Goal: Task Accomplishment & Management: Use online tool/utility

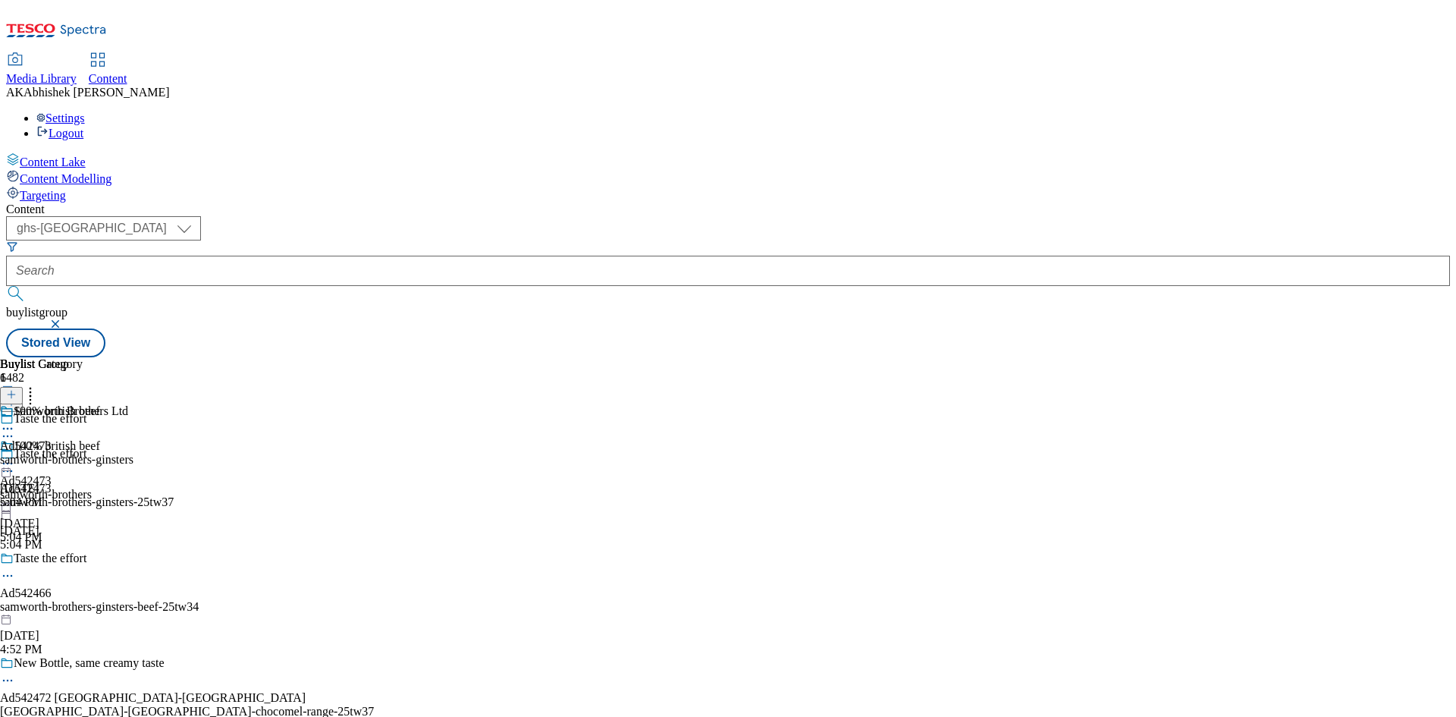
select select "ghs-[GEOGRAPHIC_DATA]"
click at [6, 286] on button "submit" at bounding box center [16, 293] width 21 height 15
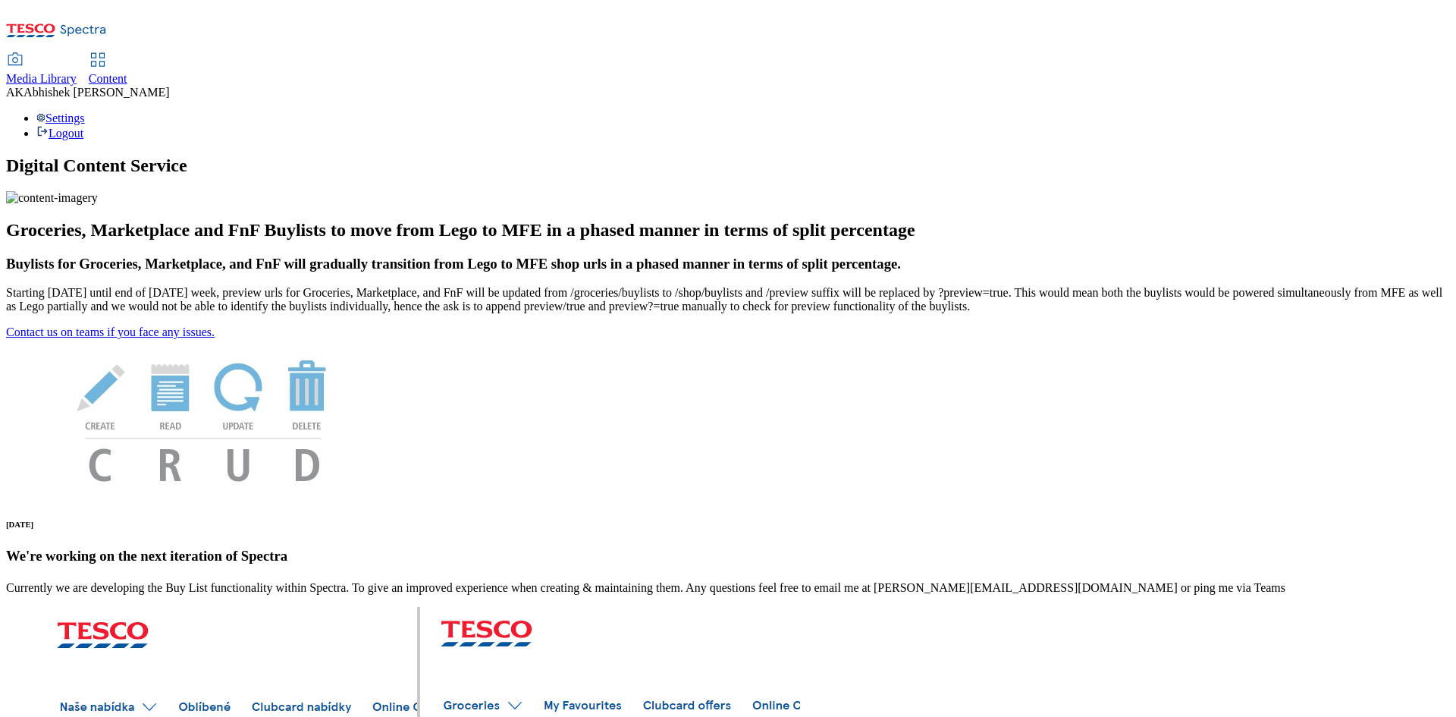
click at [127, 72] on span "Content" at bounding box center [108, 78] width 39 height 13
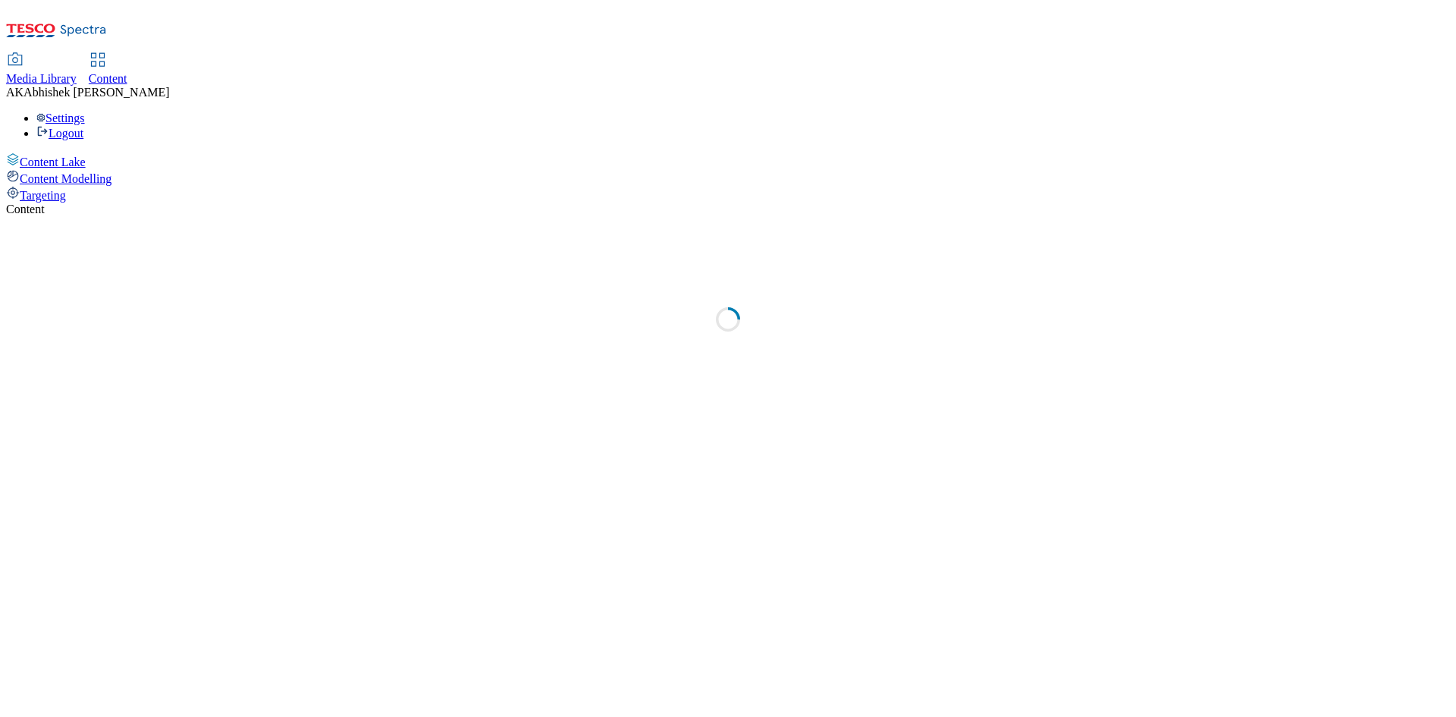
select select "ghs-[GEOGRAPHIC_DATA]"
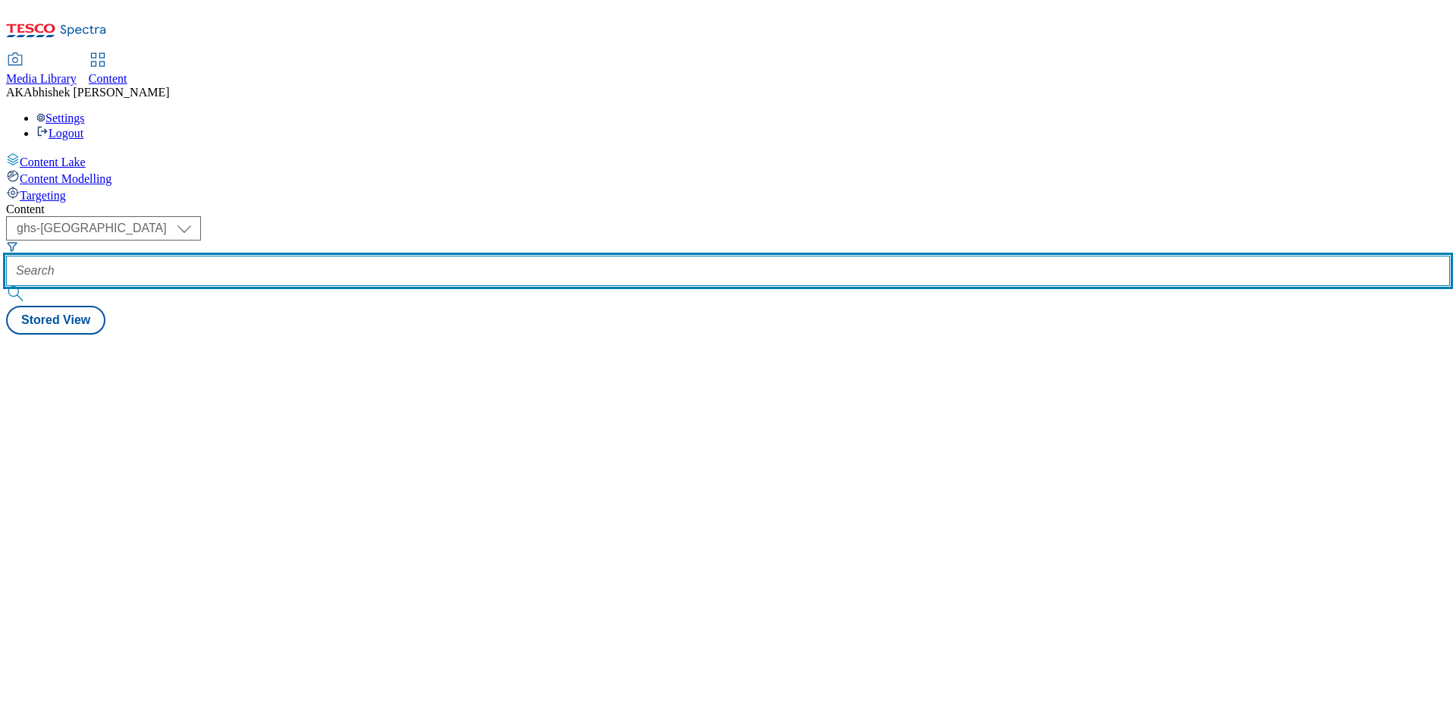
click at [384, 256] on input "text" at bounding box center [728, 271] width 1444 height 30
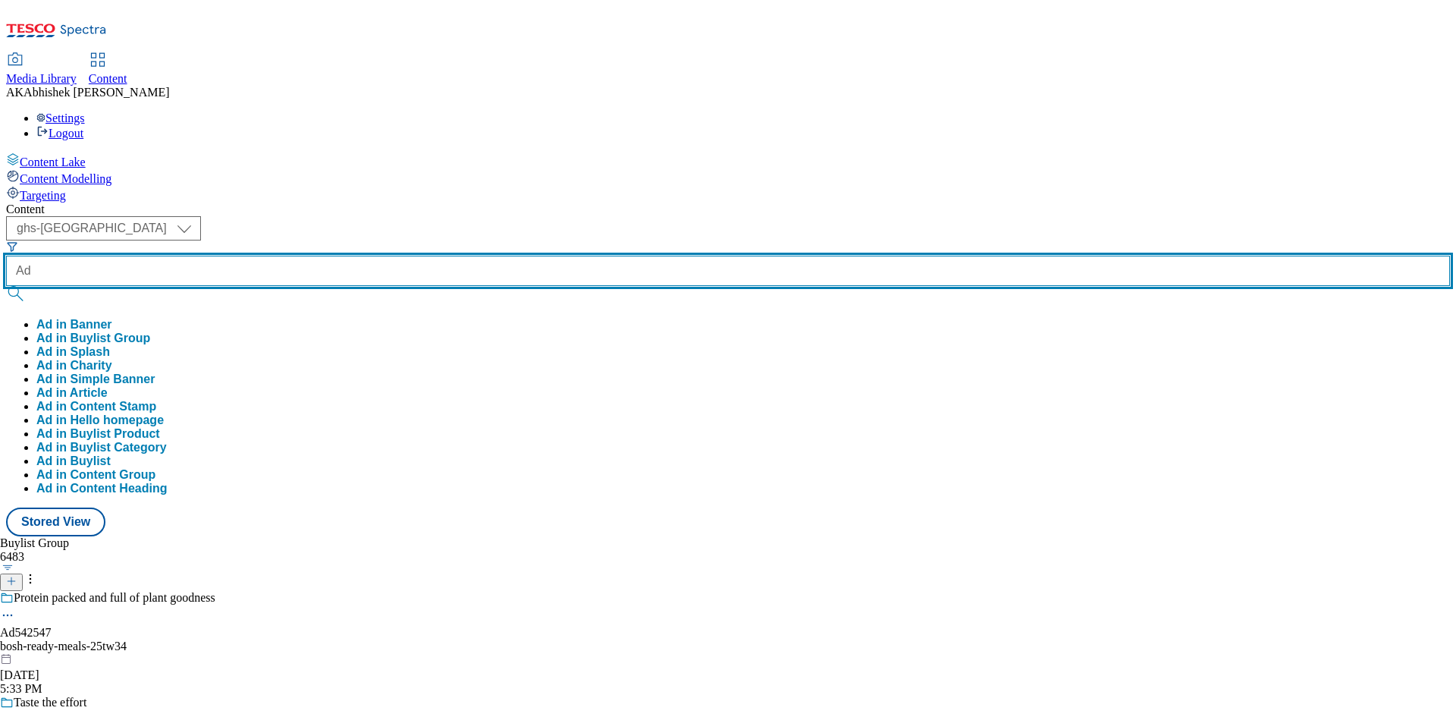
paste input "542547"
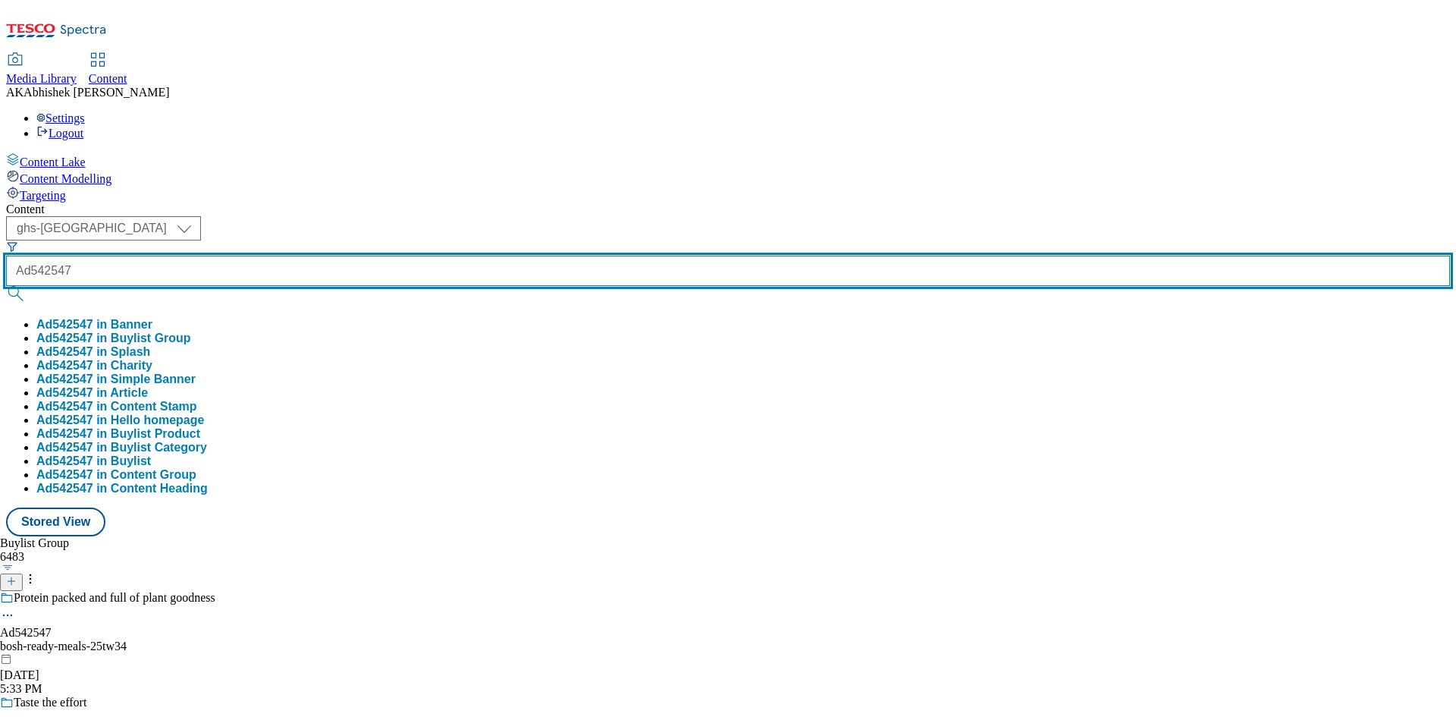
type input "Ad542547"
click at [6, 286] on button "submit" at bounding box center [16, 293] width 21 height 15
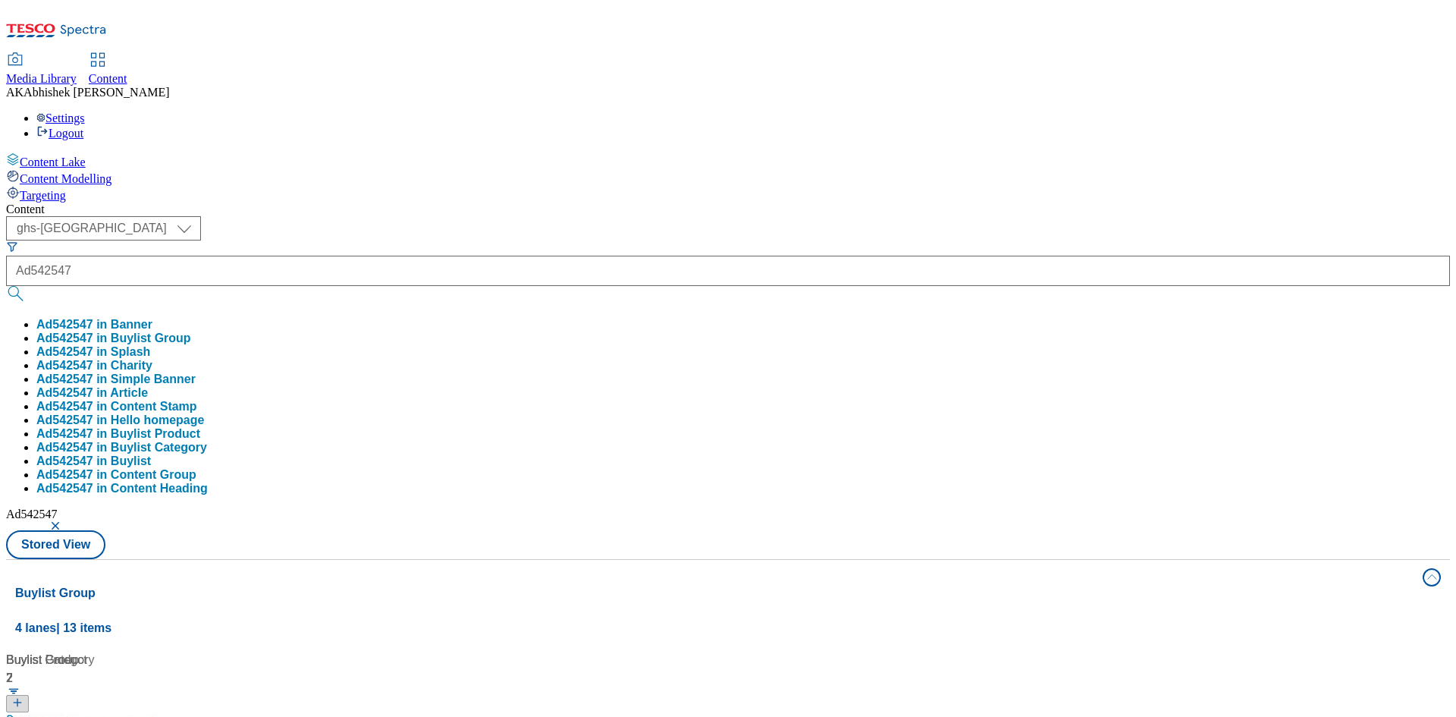
click at [759, 216] on div "( optional ) ghs-roi ghs-uk ghs-uk Ad542547 Ad542547 in Banner Ad542547 in Buyl…" at bounding box center [728, 387] width 1444 height 343
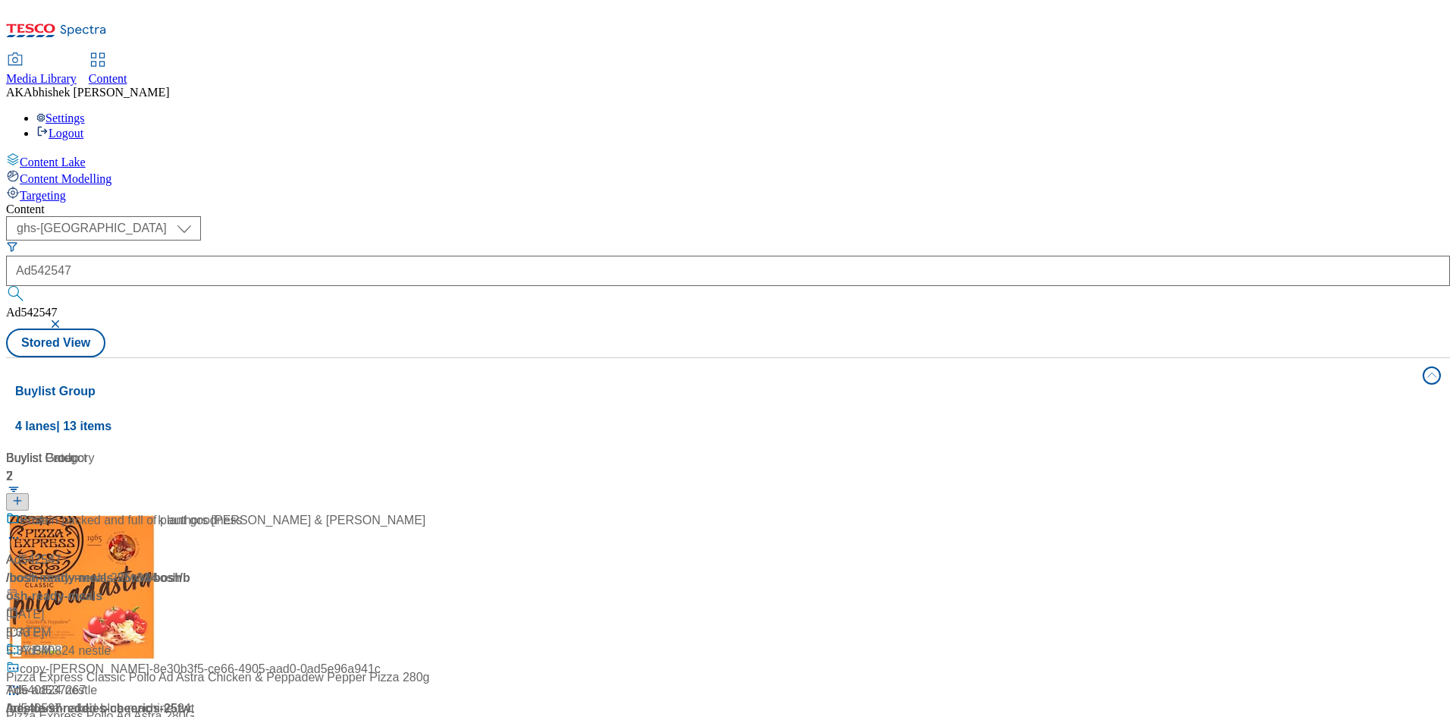
click at [410, 511] on div "From bestselling cookbook authors [PERSON_NAME] & [PERSON_NAME]" at bounding box center [215, 530] width 419 height 39
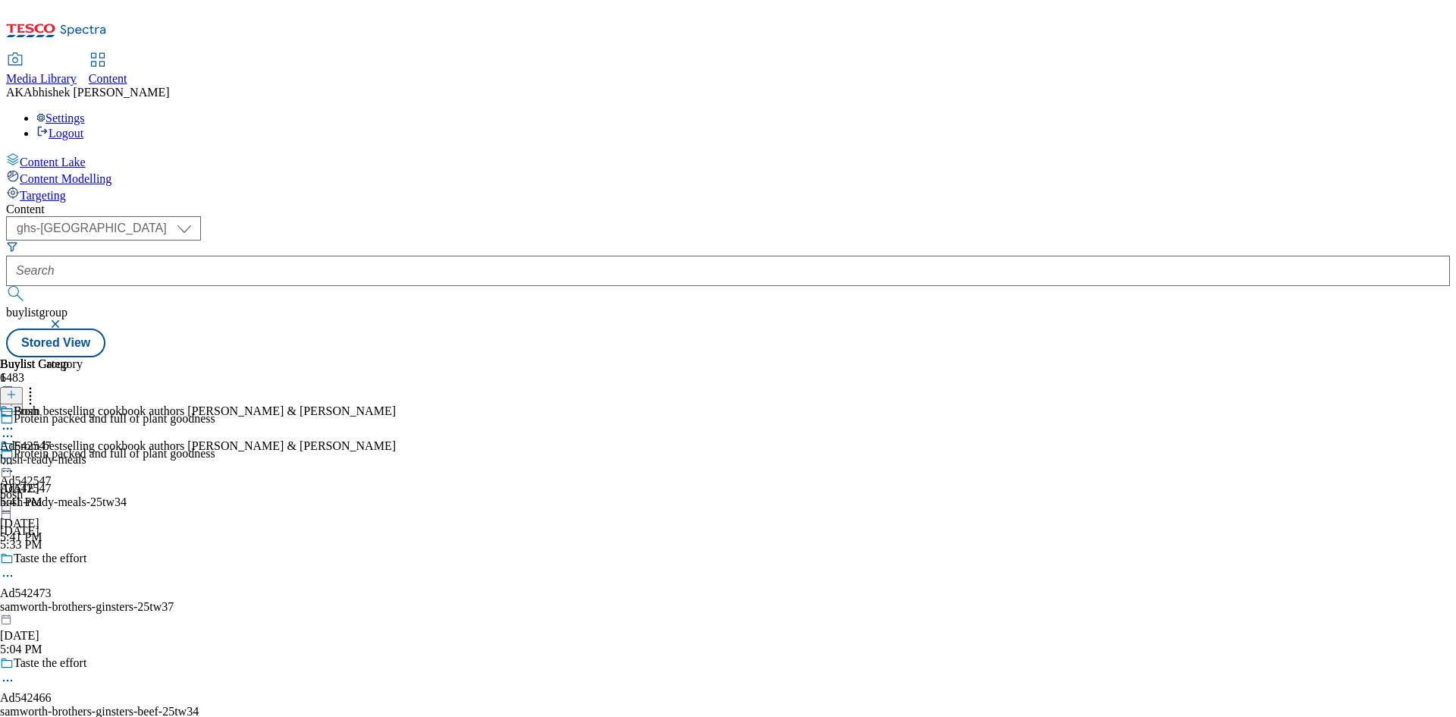
click at [15, 463] on icon at bounding box center [7, 470] width 15 height 15
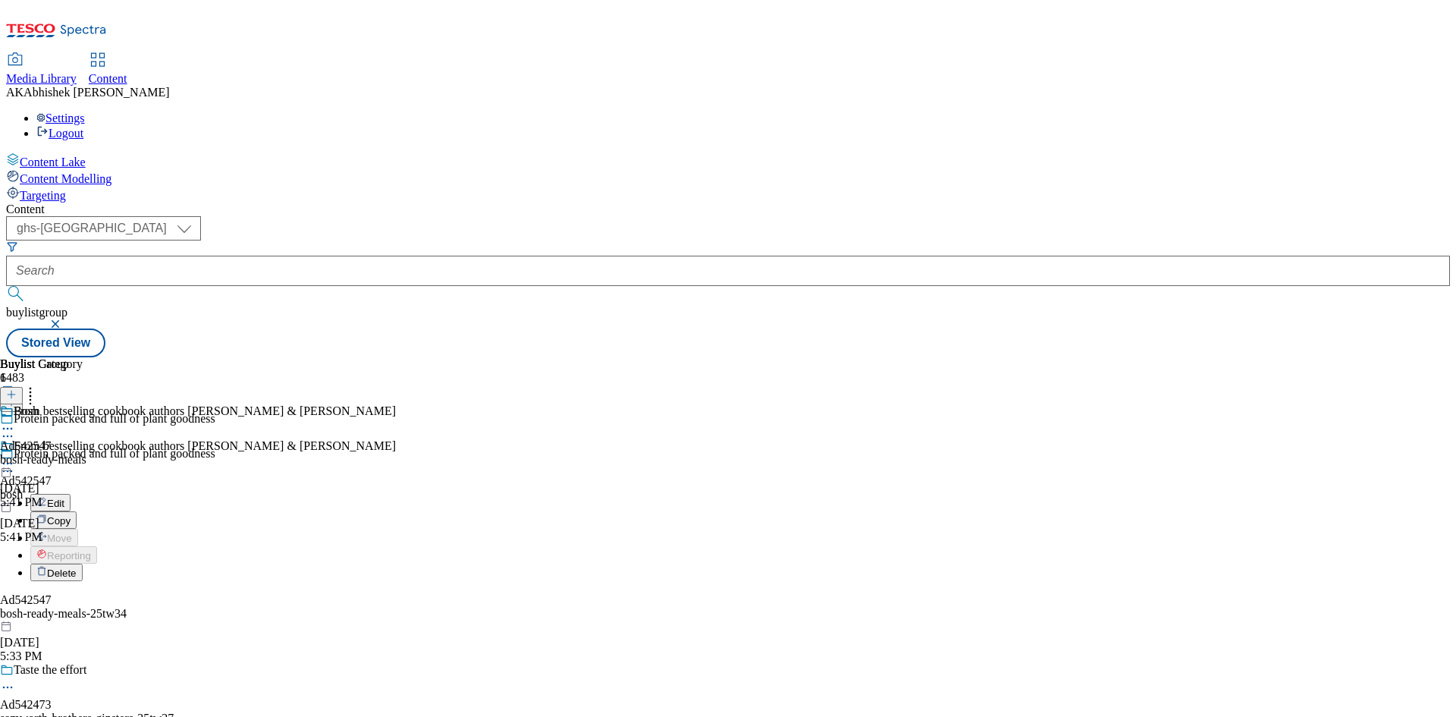
click at [64, 497] on span "Edit" at bounding box center [55, 502] width 17 height 11
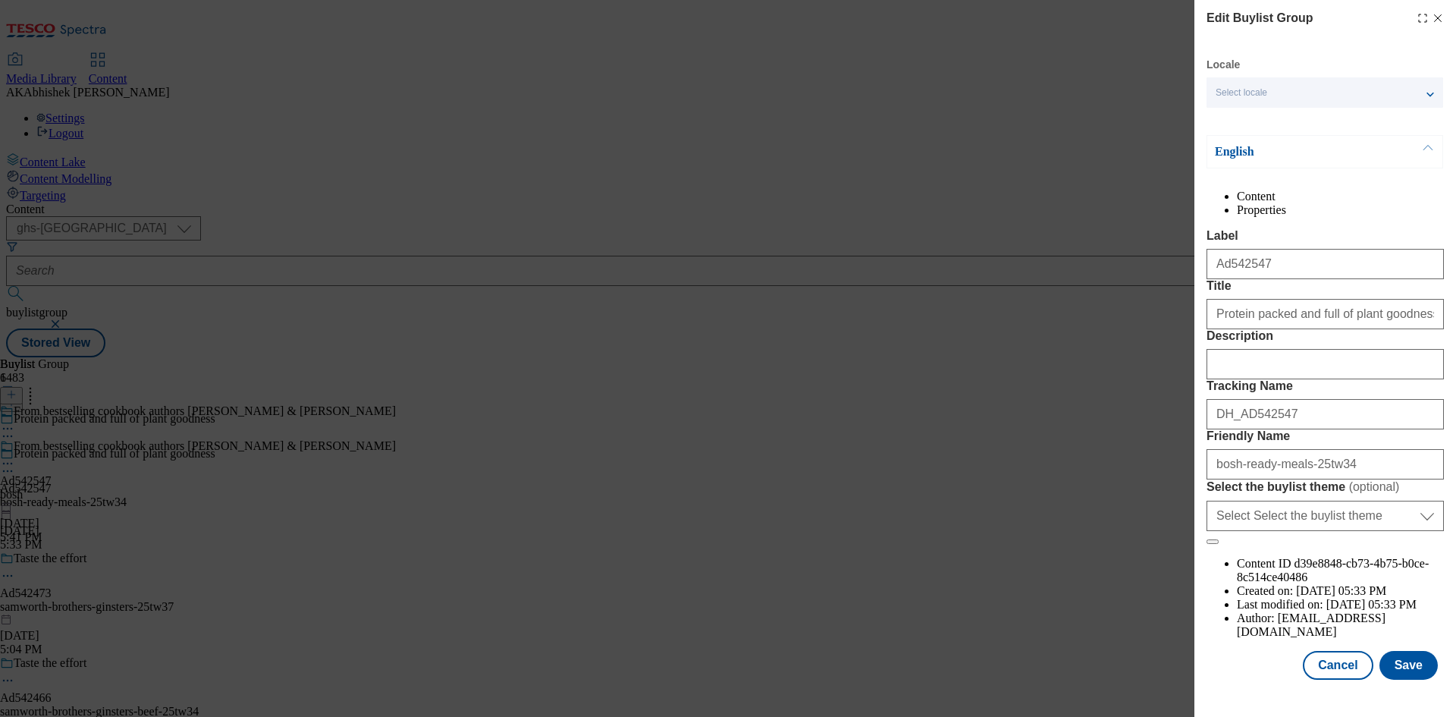
scroll to position [58, 0]
click at [1404, 674] on button "Save" at bounding box center [1408, 665] width 58 height 29
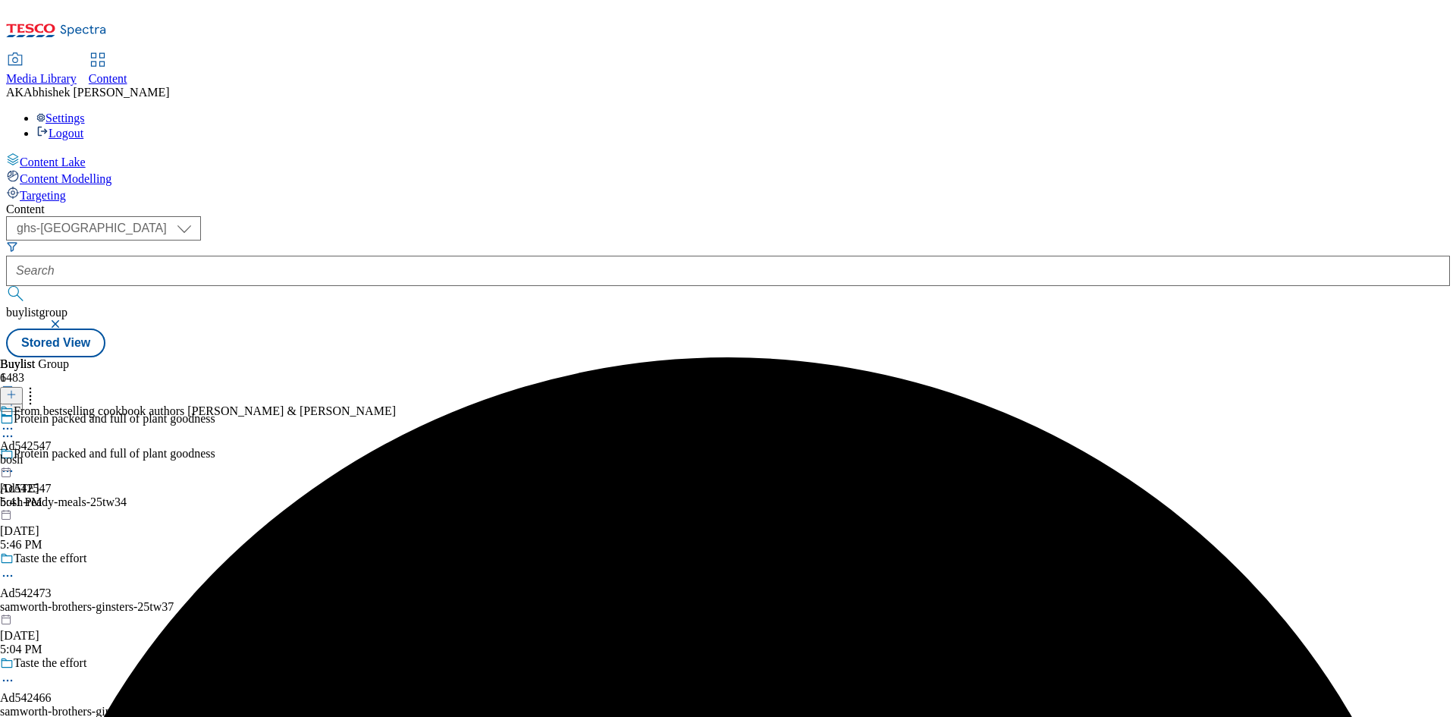
click at [15, 421] on icon at bounding box center [7, 428] width 15 height 15
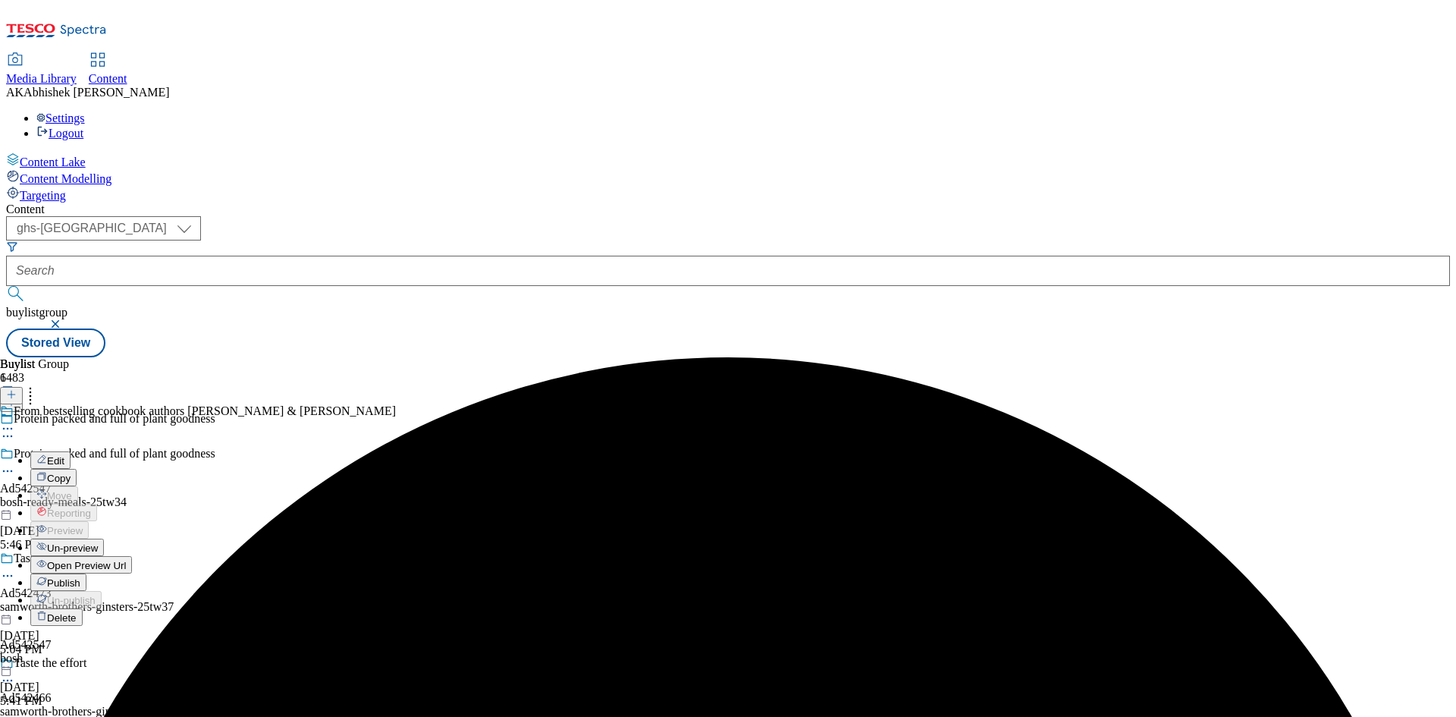
click at [64, 455] on span "Edit" at bounding box center [55, 460] width 17 height 11
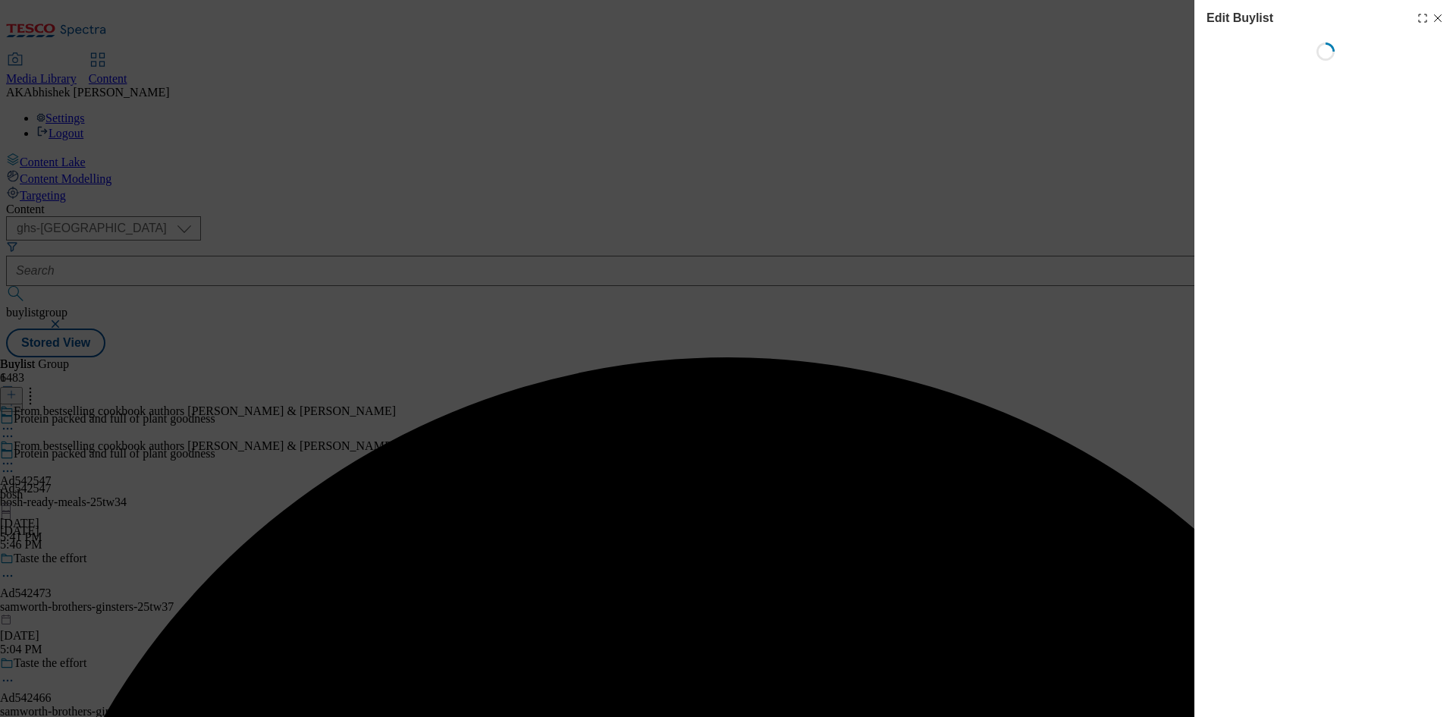
select select "tactical"
select select "supplier funded short term 1-3 weeks"
select select "dunnhumby"
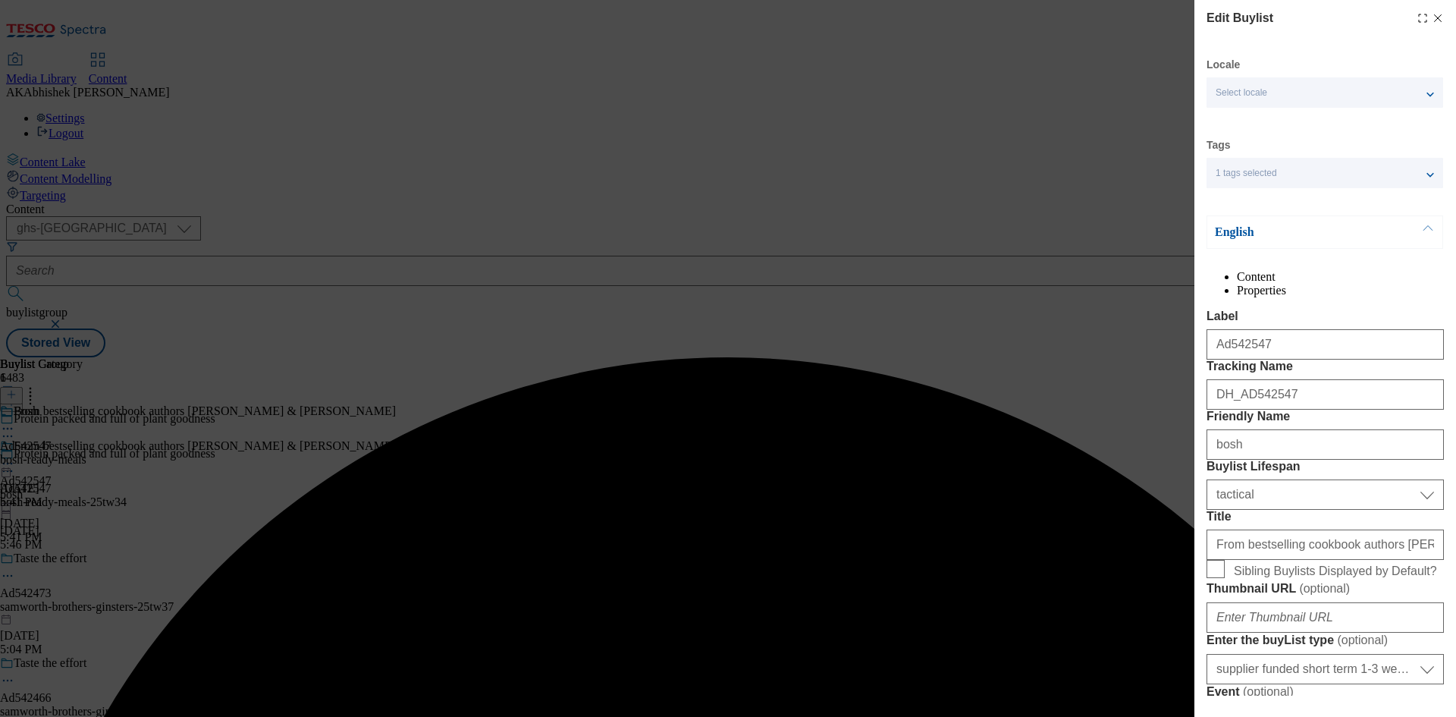
select select "Banner"
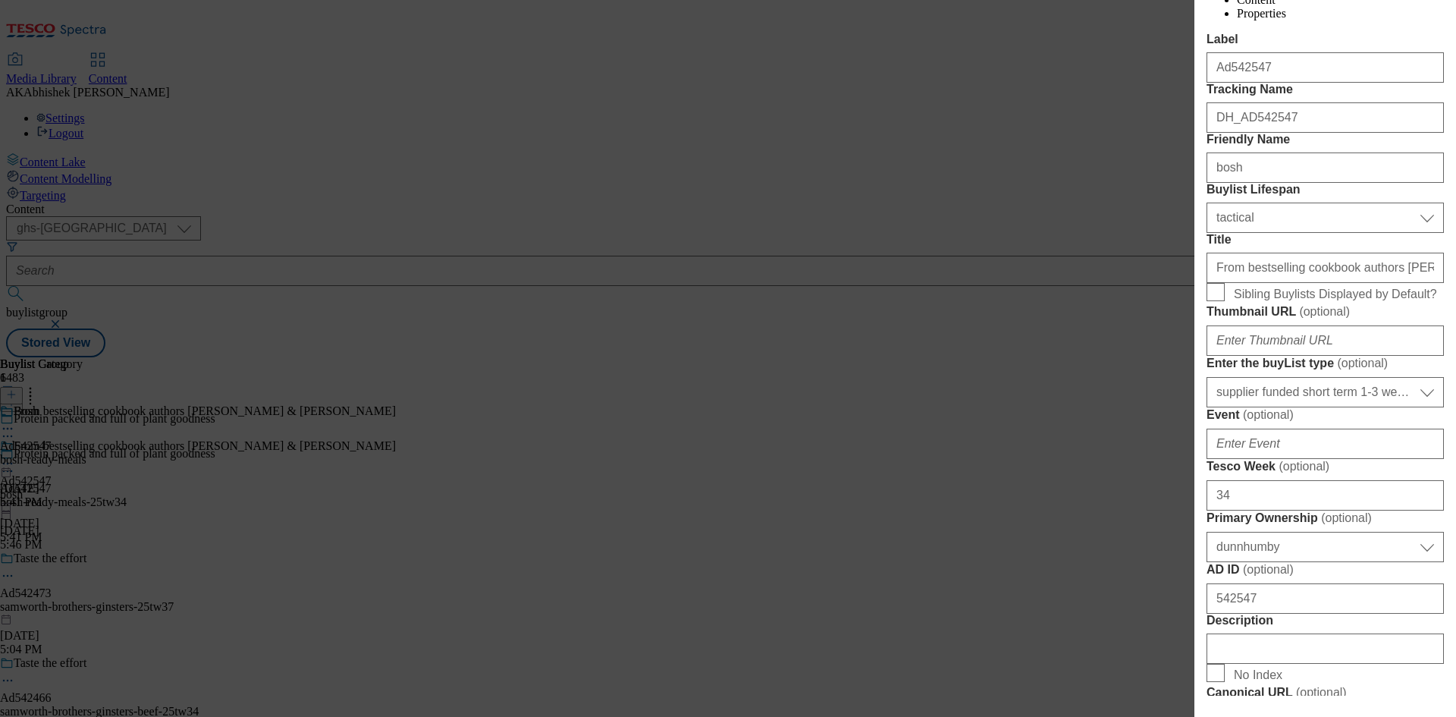
scroll to position [303, 0]
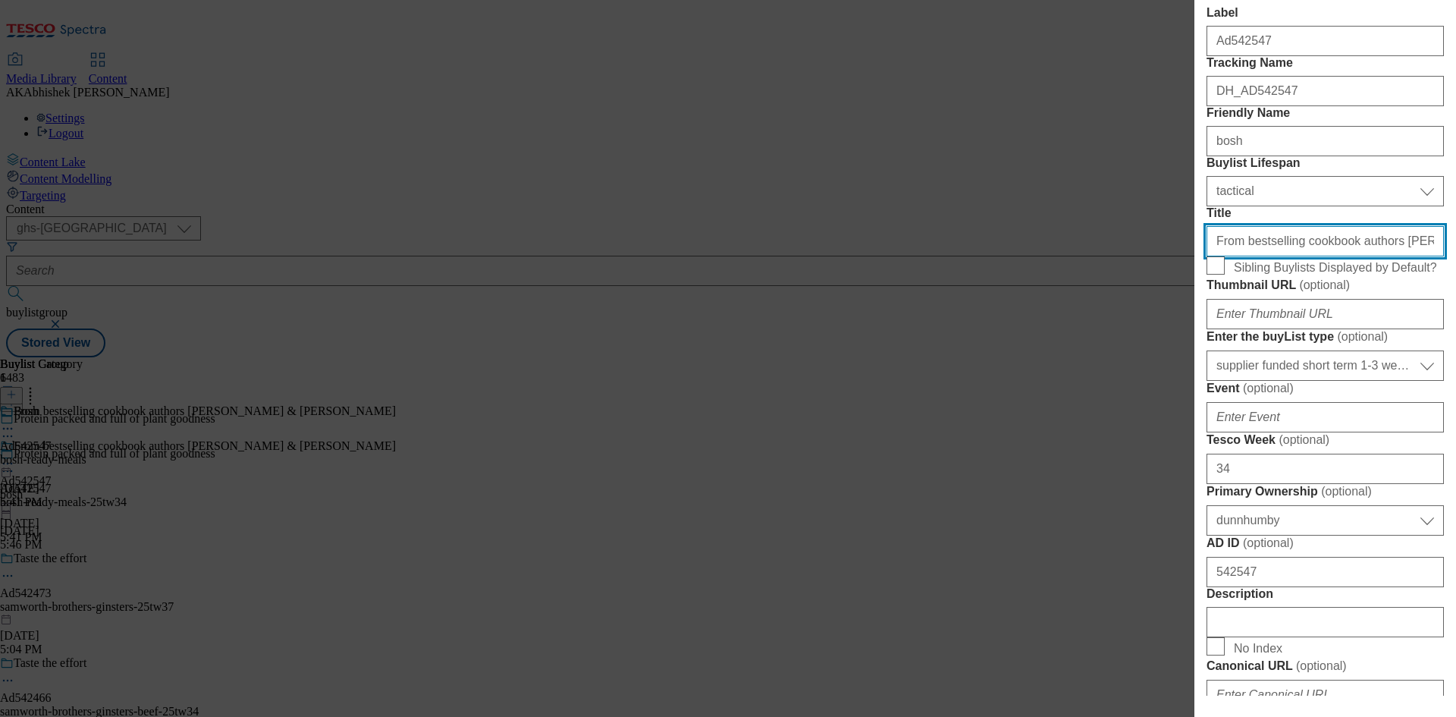
click at [1295, 256] on input "From bestselling cookbook authors [PERSON_NAME] & [PERSON_NAME]" at bounding box center [1325, 241] width 237 height 30
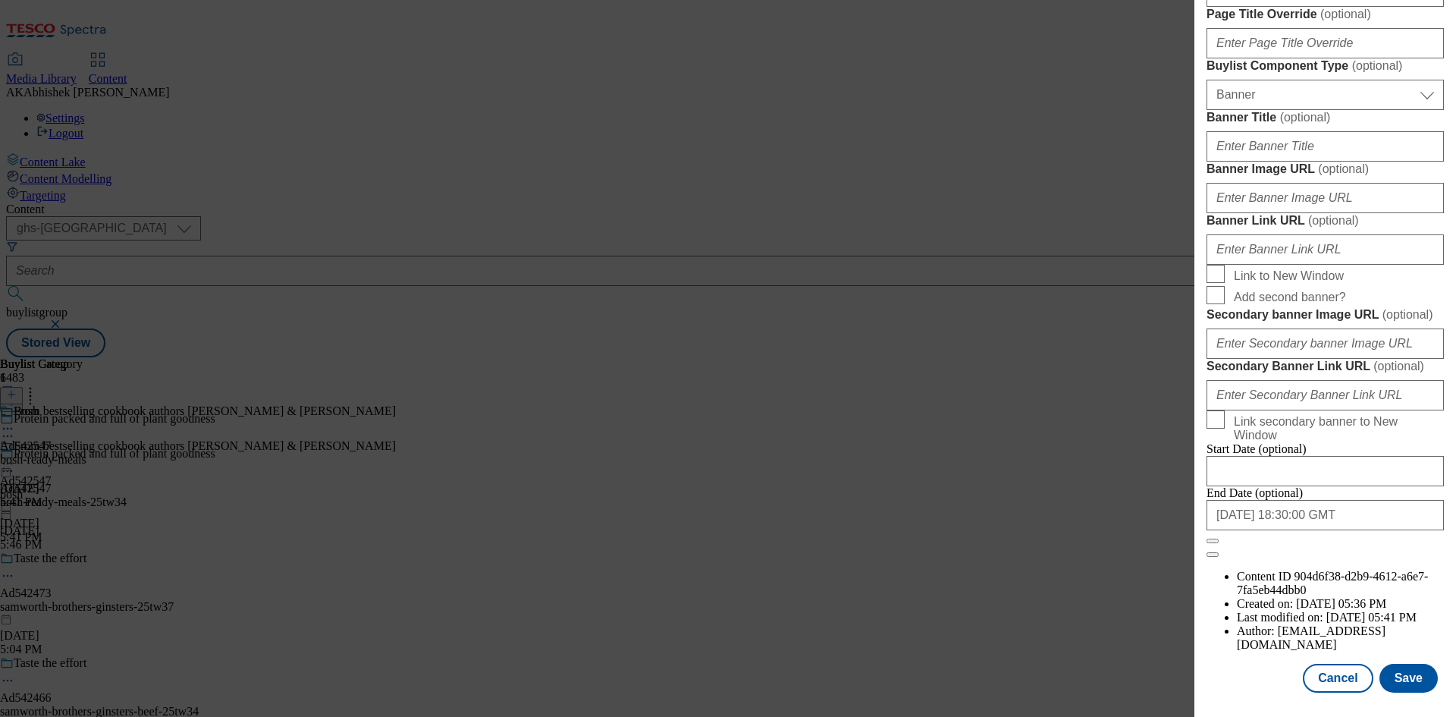
scroll to position [1570, 0]
click at [1398, 678] on button "Save" at bounding box center [1408, 678] width 58 height 29
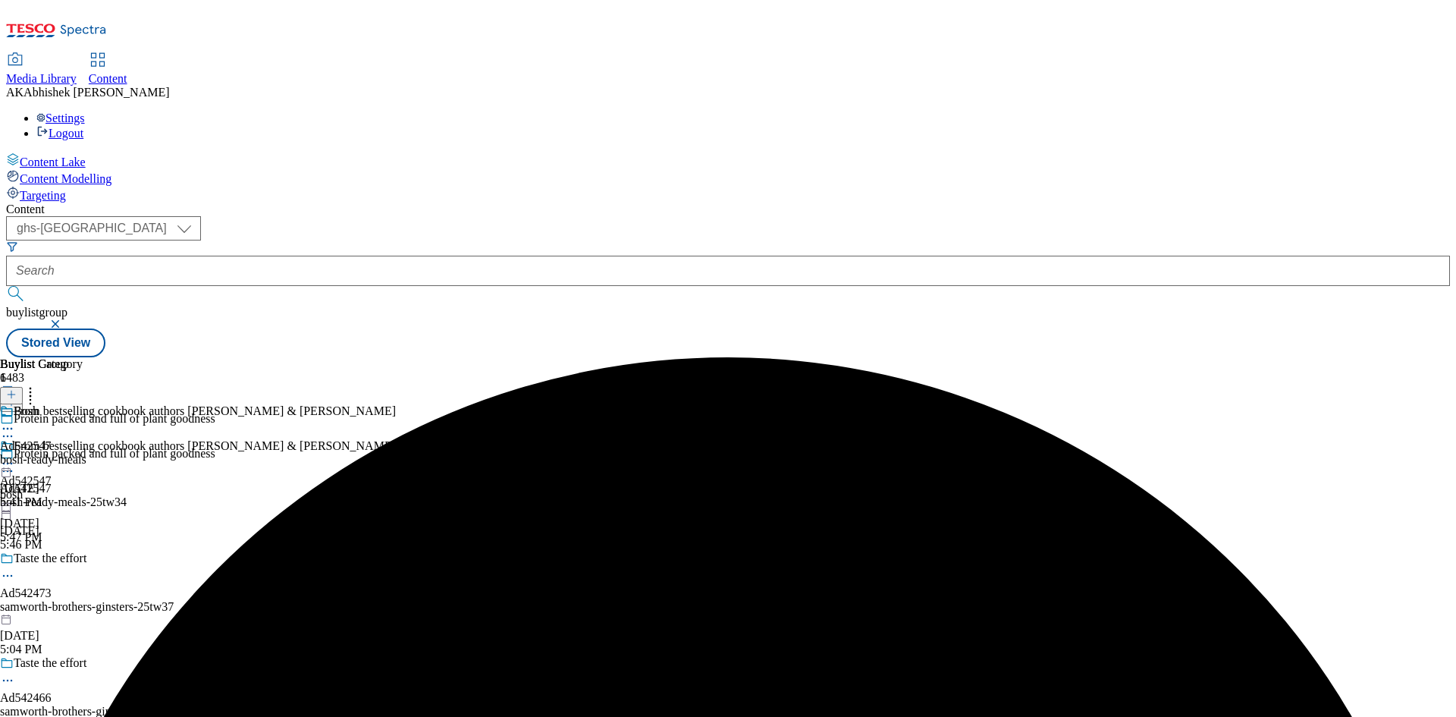
click at [15, 421] on icon at bounding box center [7, 428] width 15 height 15
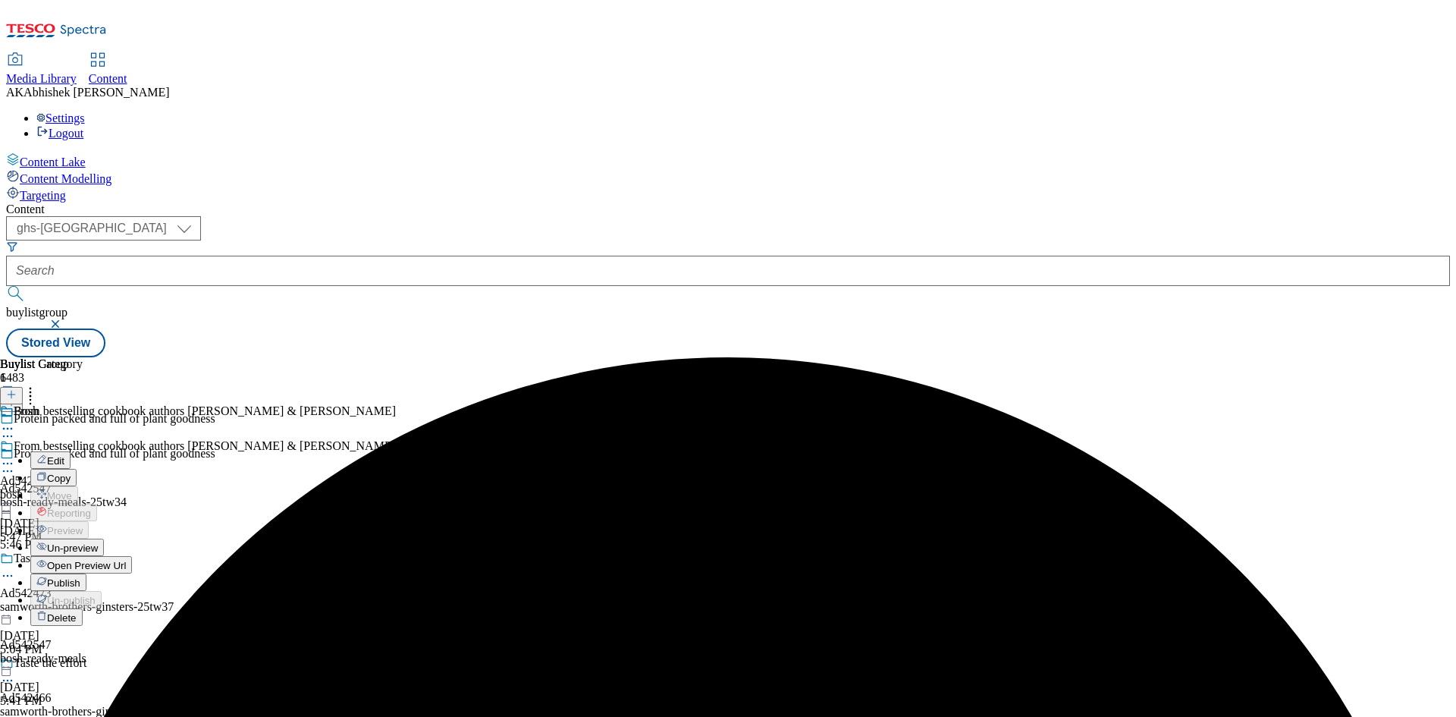
click at [64, 455] on span "Edit" at bounding box center [55, 460] width 17 height 11
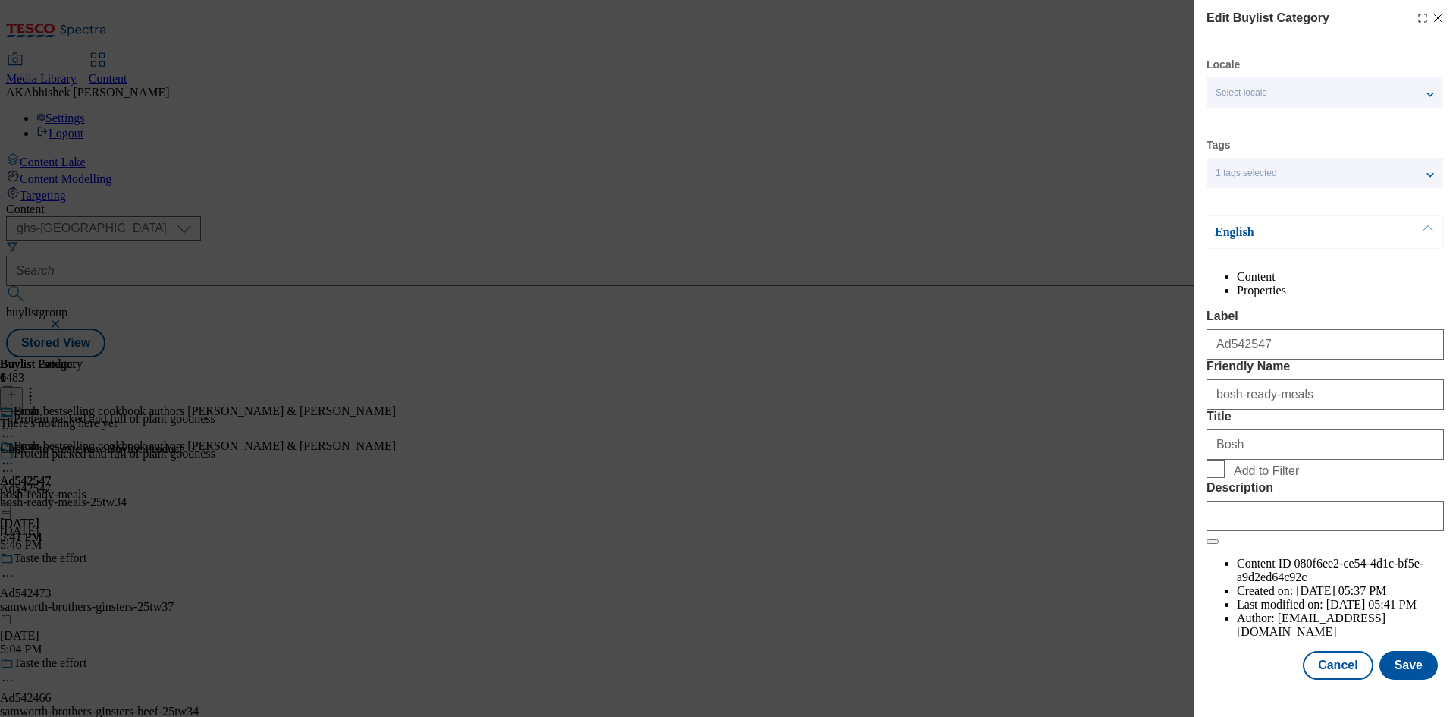
scroll to position [30, 0]
click at [1408, 679] on button "Save" at bounding box center [1408, 665] width 58 height 29
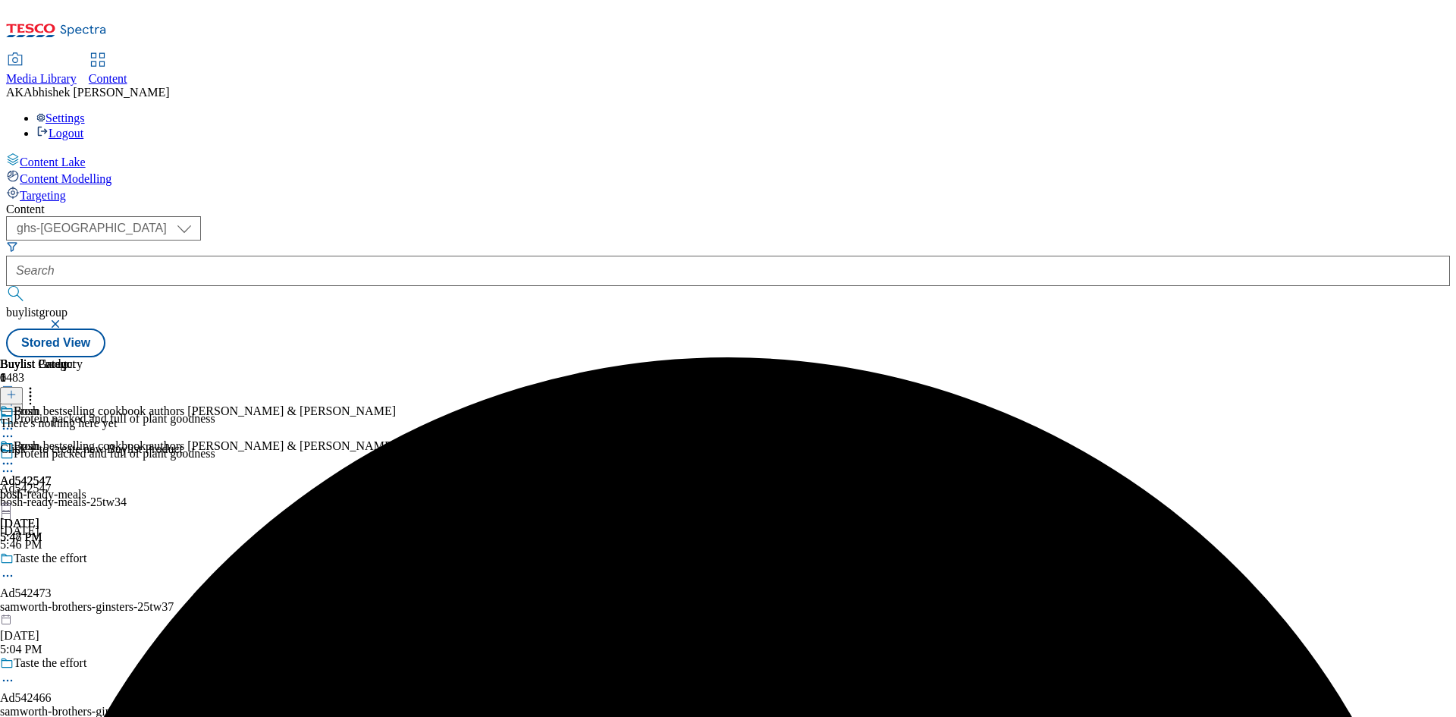
click at [15, 456] on icon at bounding box center [7, 463] width 15 height 15
click at [83, 560] on span "Preview" at bounding box center [65, 565] width 36 height 11
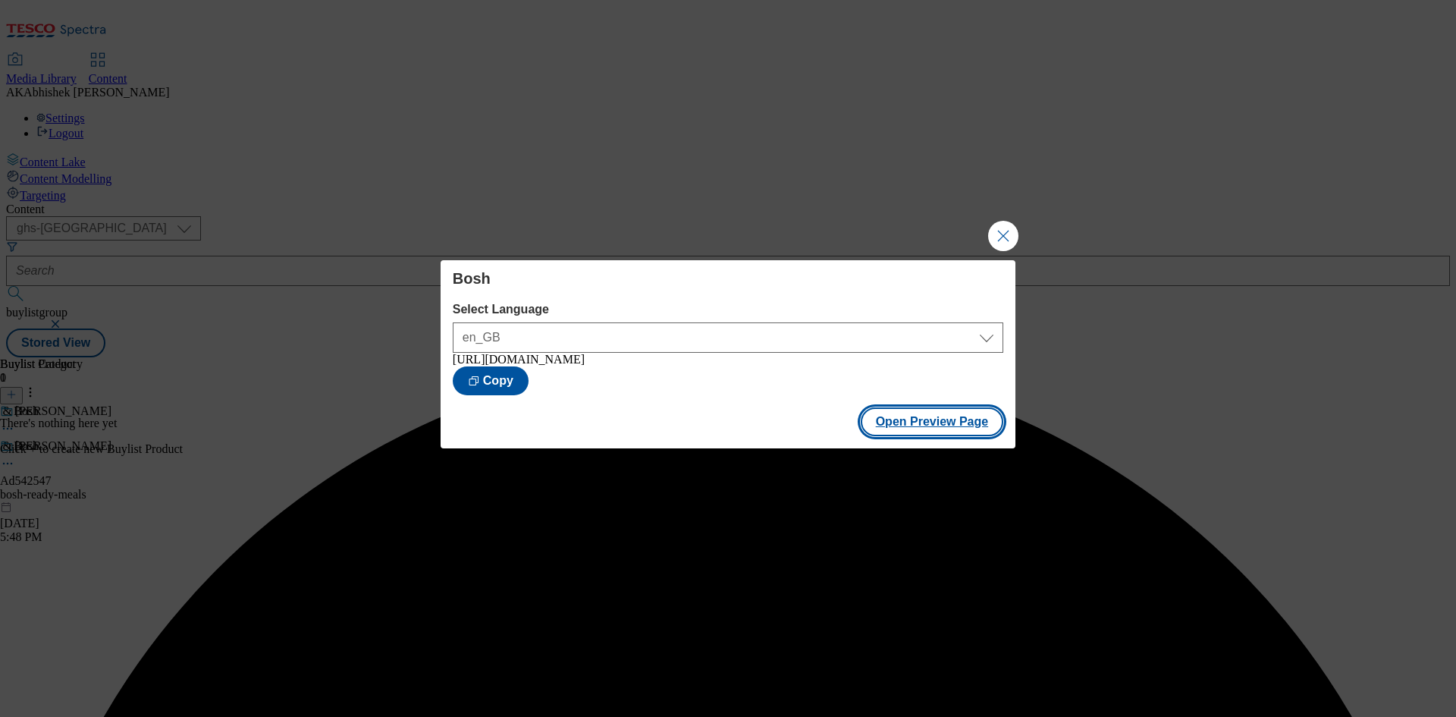
click at [934, 428] on button "Open Preview Page" at bounding box center [932, 421] width 143 height 29
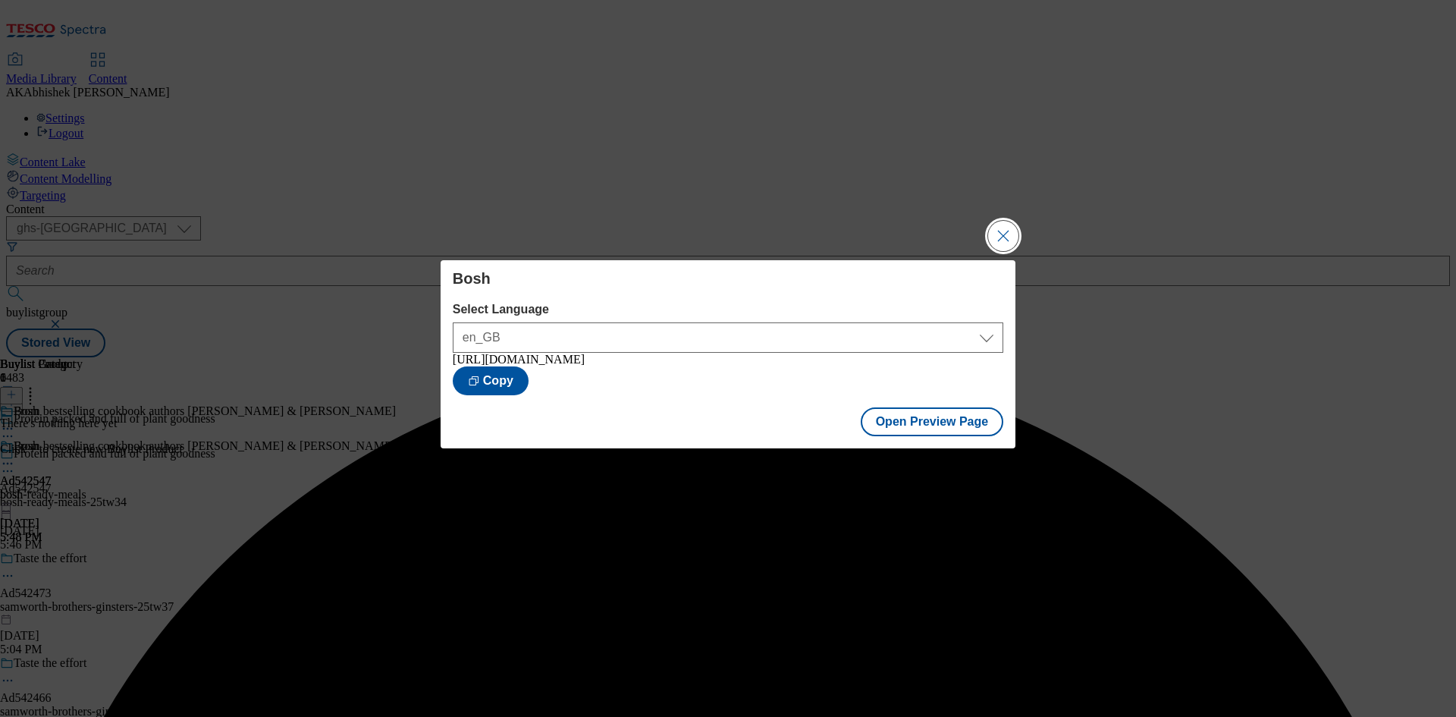
click at [996, 225] on button "Close Modal" at bounding box center [1003, 236] width 30 height 30
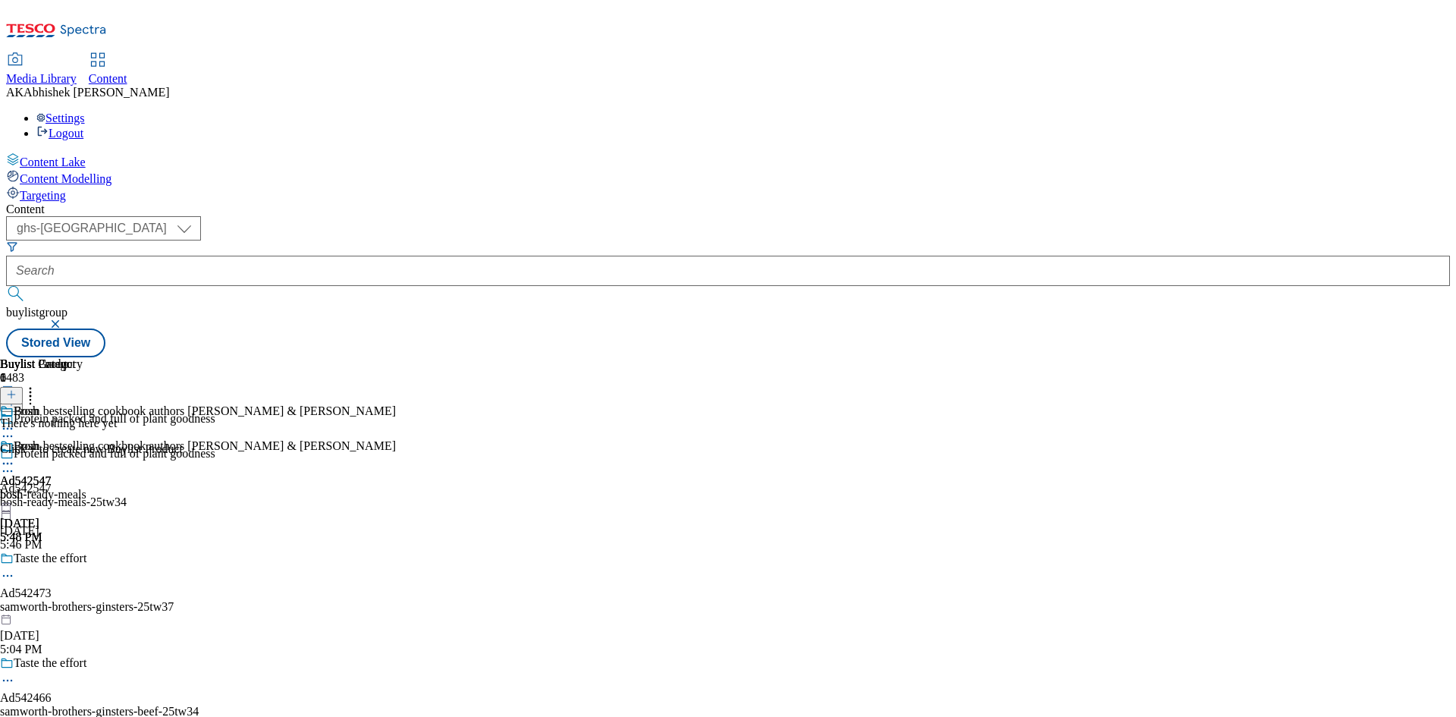
click at [15, 456] on icon at bounding box center [7, 463] width 15 height 15
click at [80, 612] on span "Publish" at bounding box center [63, 617] width 33 height 11
